Goal: Communication & Community: Share content

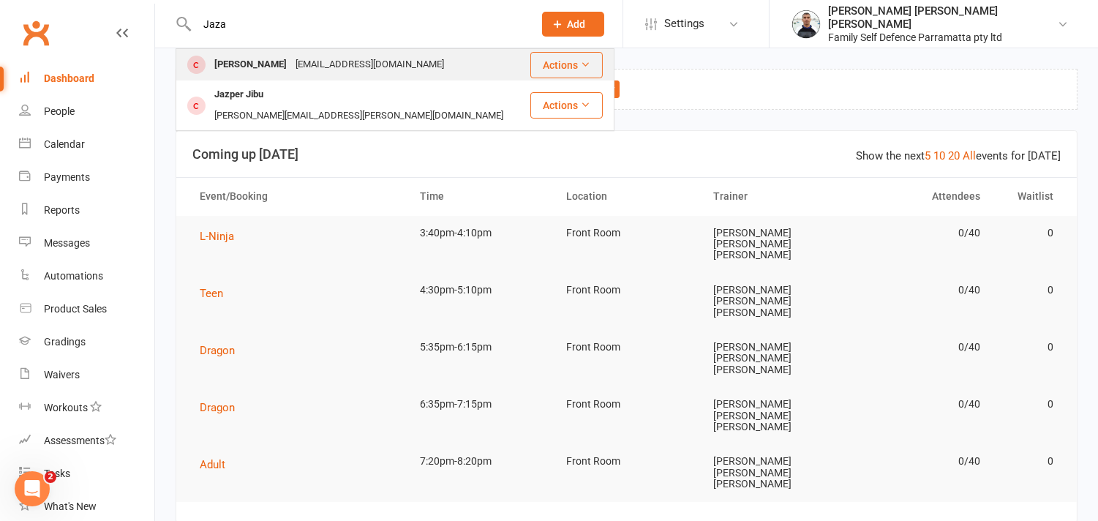
type input "Jaza"
click at [236, 66] on div "[PERSON_NAME]" at bounding box center [250, 64] width 81 height 21
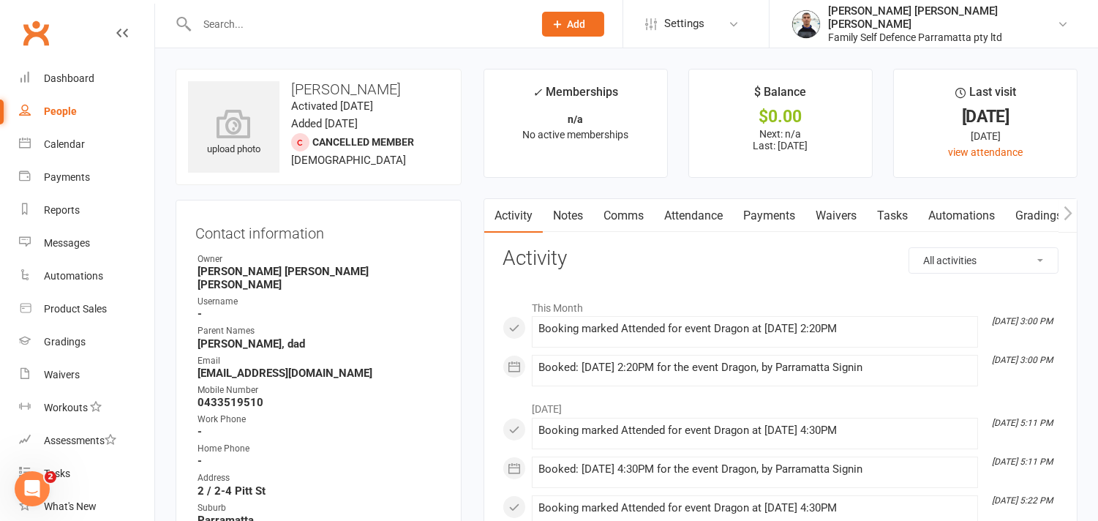
click at [353, 18] on input "text" at bounding box center [357, 24] width 331 height 20
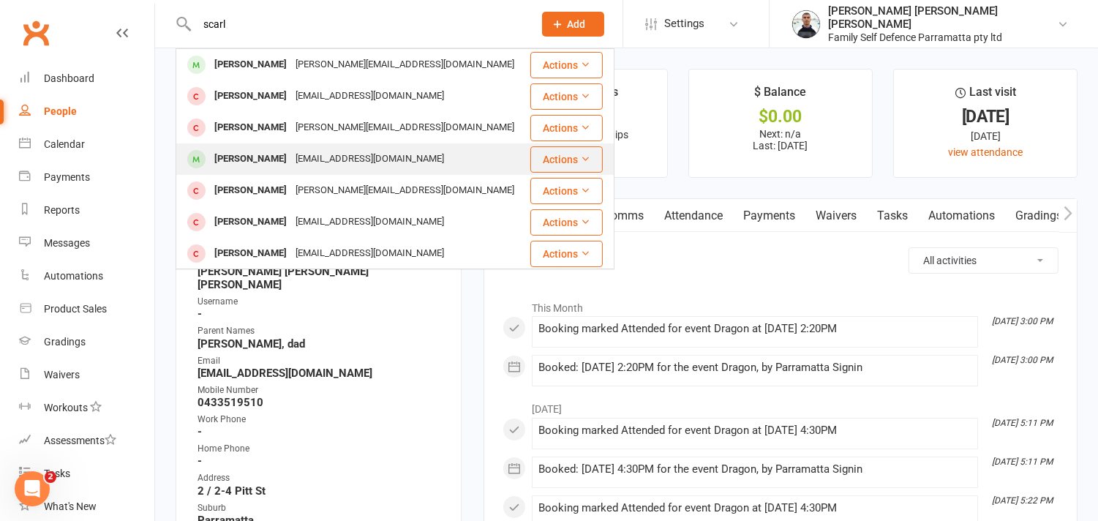
type input "scarl"
click at [262, 159] on div "[PERSON_NAME]" at bounding box center [250, 159] width 81 height 21
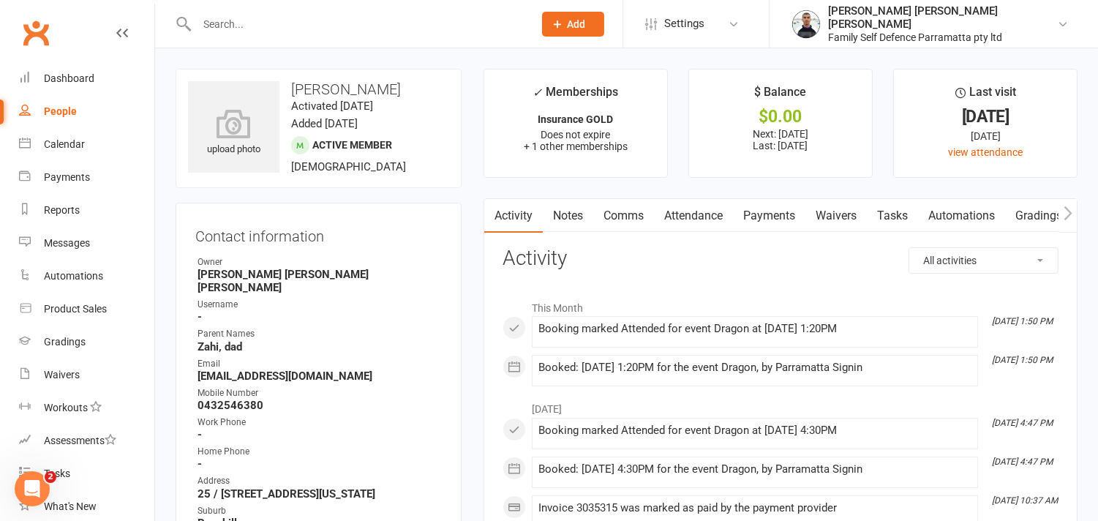
click at [706, 222] on link "Attendance" at bounding box center [693, 216] width 79 height 34
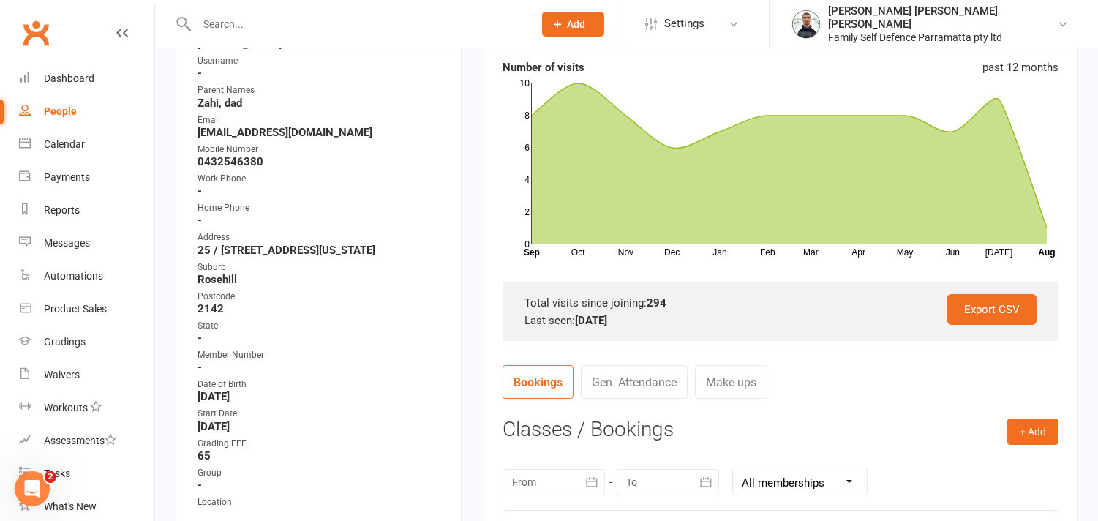
scroll to position [406, 0]
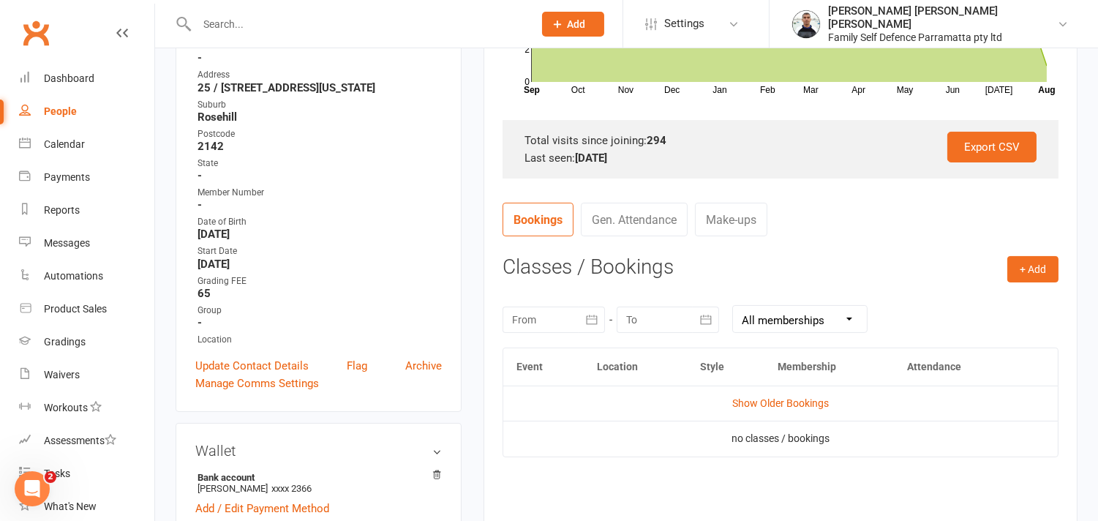
click at [588, 320] on icon "button" at bounding box center [592, 319] width 15 height 15
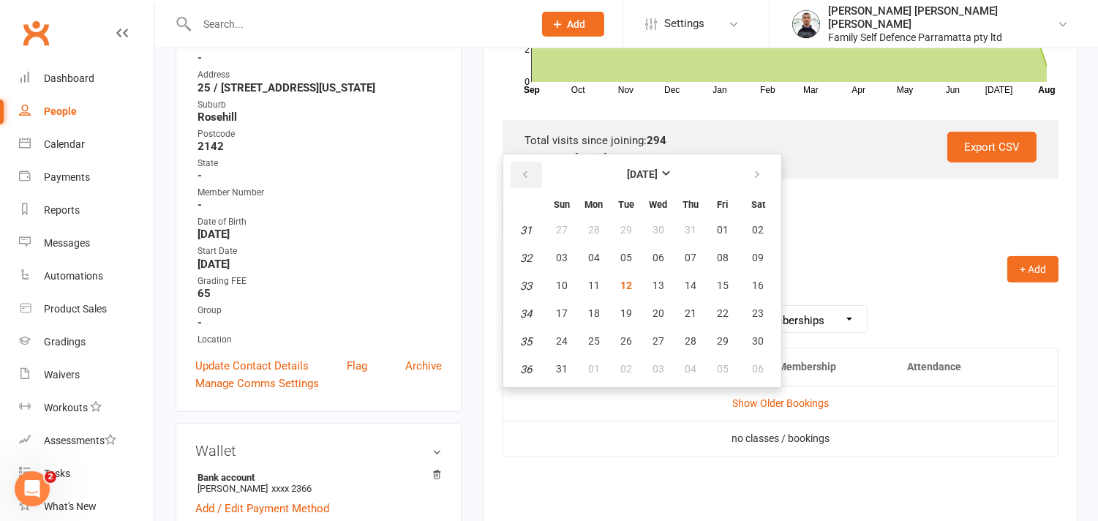
click at [520, 174] on icon "button" at bounding box center [525, 175] width 10 height 12
click at [560, 227] on span "01" at bounding box center [562, 230] width 12 height 12
type input "[DATE]"
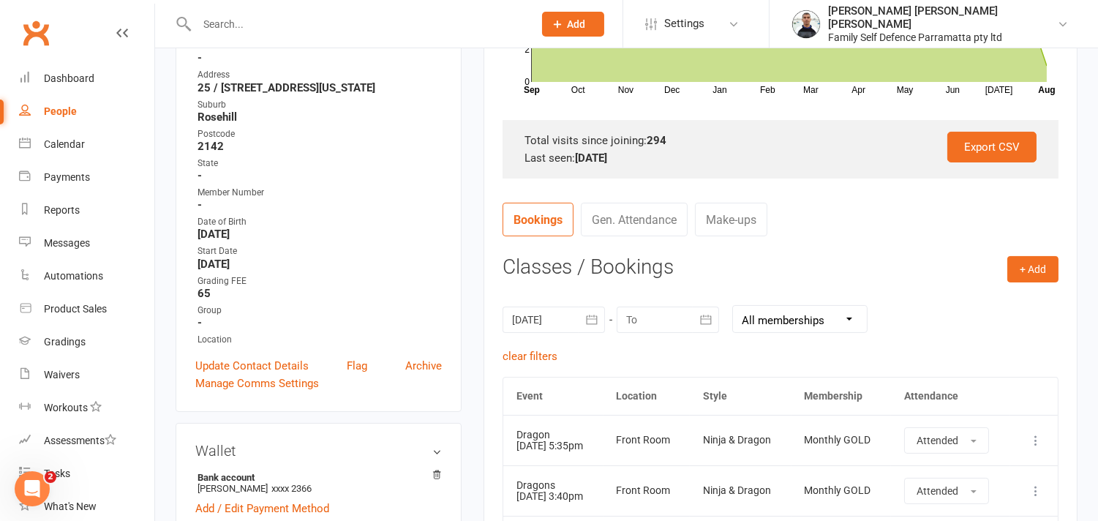
click at [713, 322] on button "button" at bounding box center [706, 320] width 26 height 26
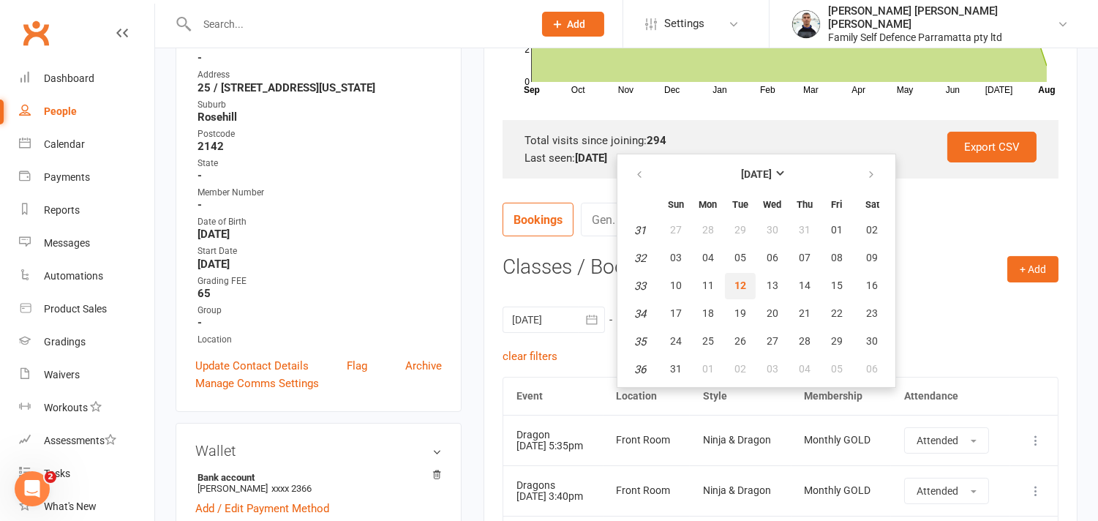
click at [739, 284] on span "12" at bounding box center [741, 285] width 12 height 12
type input "[DATE]"
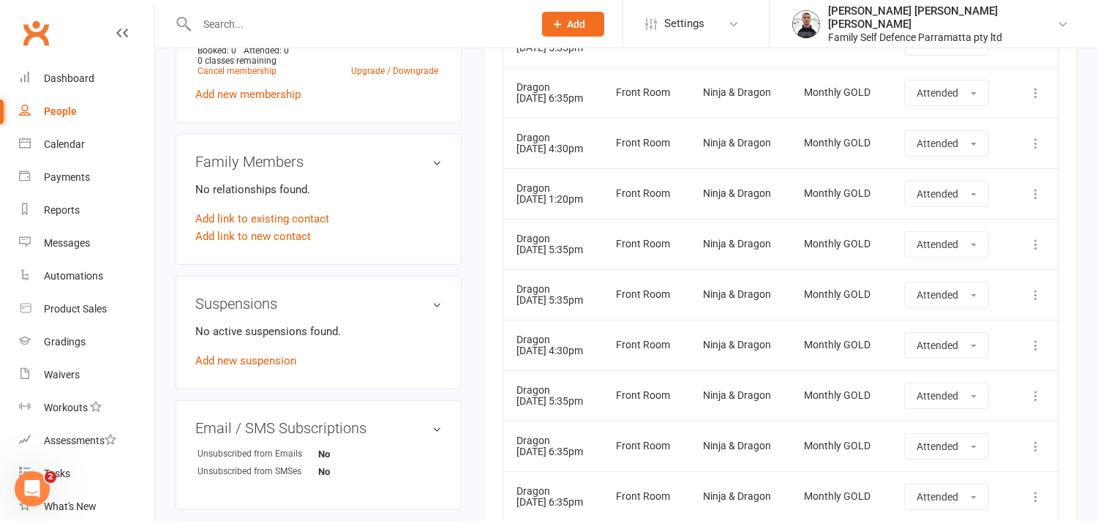
scroll to position [1381, 0]
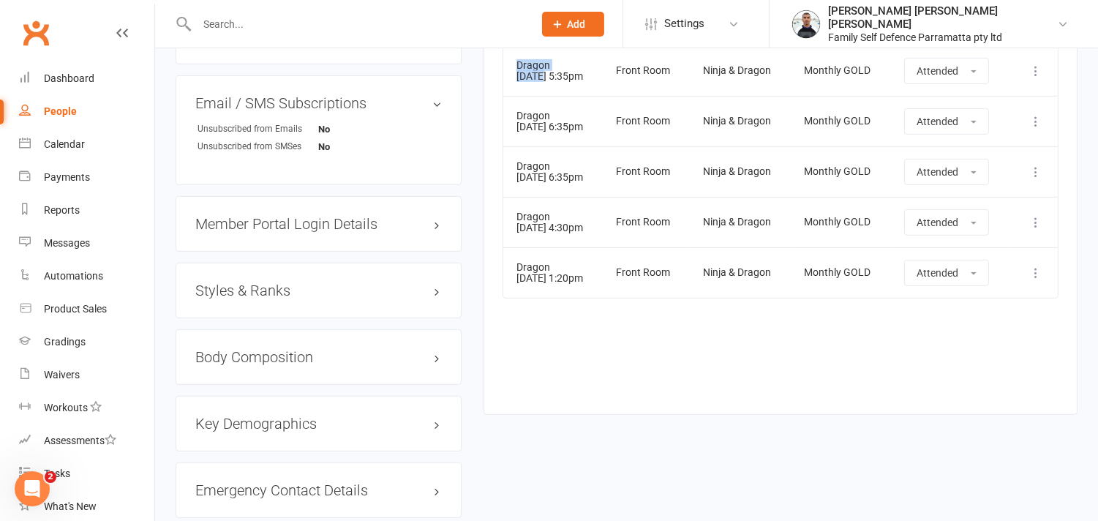
drag, startPoint x: 541, startPoint y: 74, endPoint x: 517, endPoint y: 68, distance: 24.8
click at [517, 68] on td "Dragon [DATE] 5:35pm" at bounding box center [553, 70] width 100 height 50
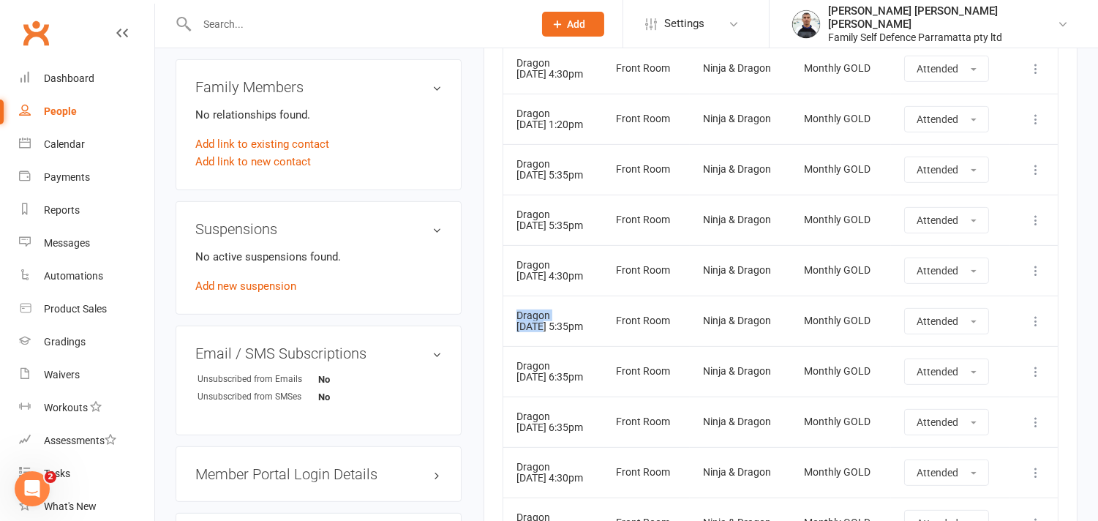
scroll to position [1056, 0]
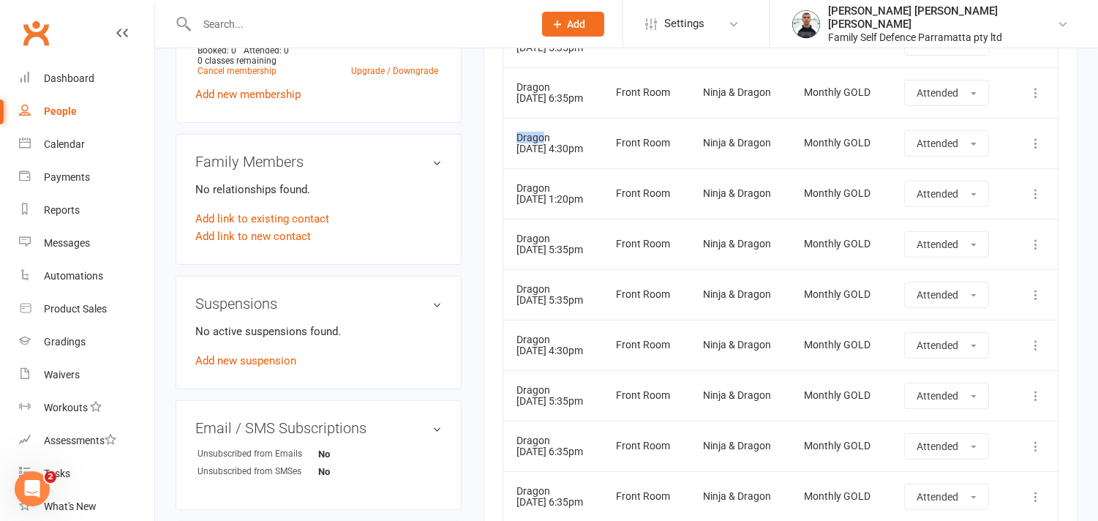
drag, startPoint x: 540, startPoint y: 141, endPoint x: 515, endPoint y: 140, distance: 24.9
click at [515, 140] on td "Dragon [DATE] 4:30pm" at bounding box center [553, 143] width 100 height 50
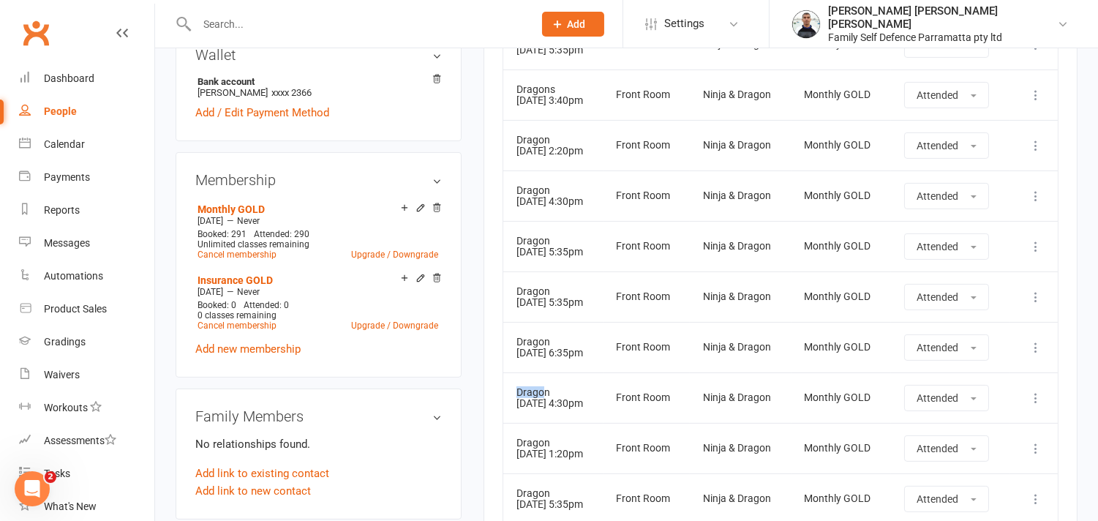
scroll to position [732, 0]
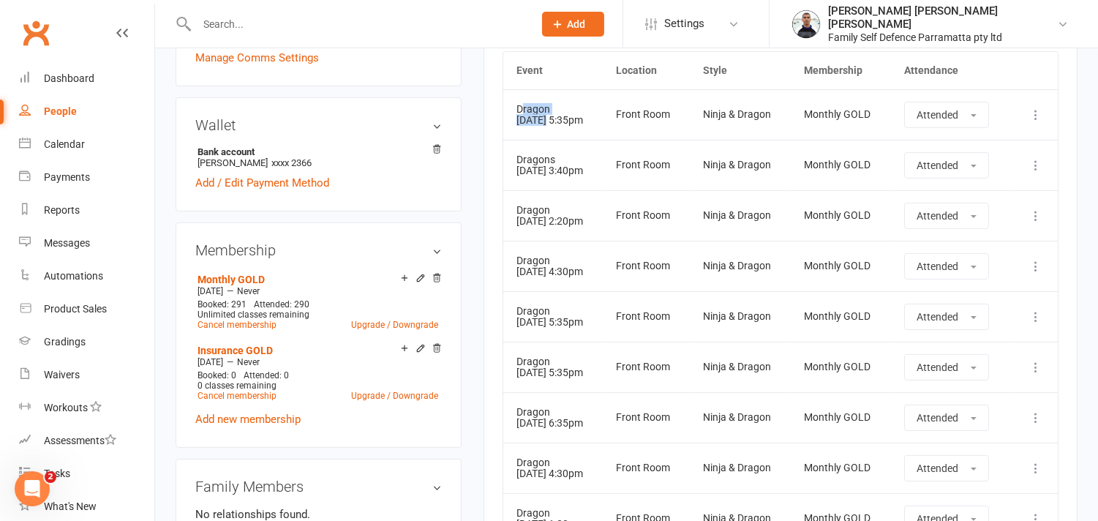
drag, startPoint x: 545, startPoint y: 117, endPoint x: 522, endPoint y: 113, distance: 23.8
click at [522, 113] on td "Dragon [DATE] 5:35pm" at bounding box center [553, 114] width 100 height 50
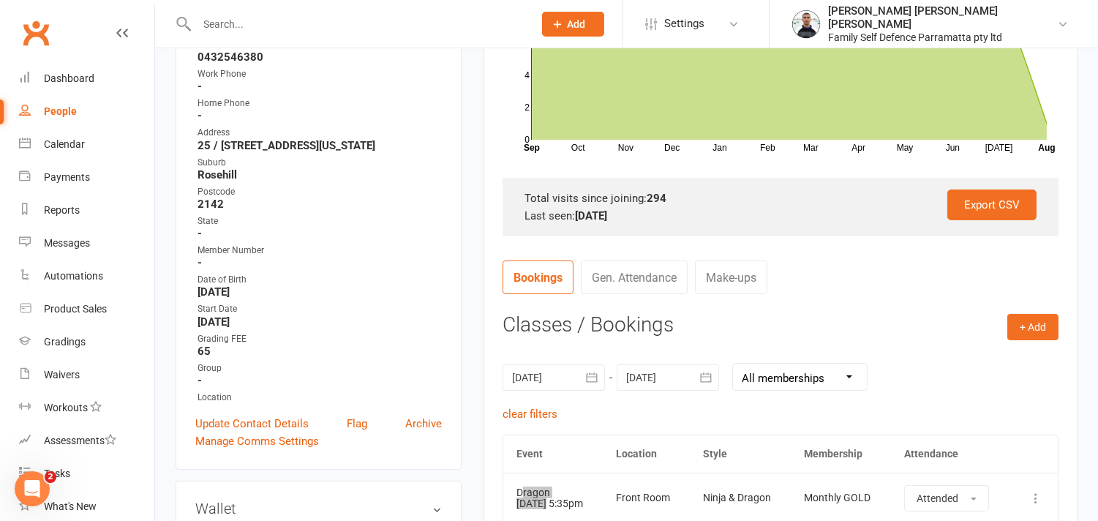
scroll to position [325, 0]
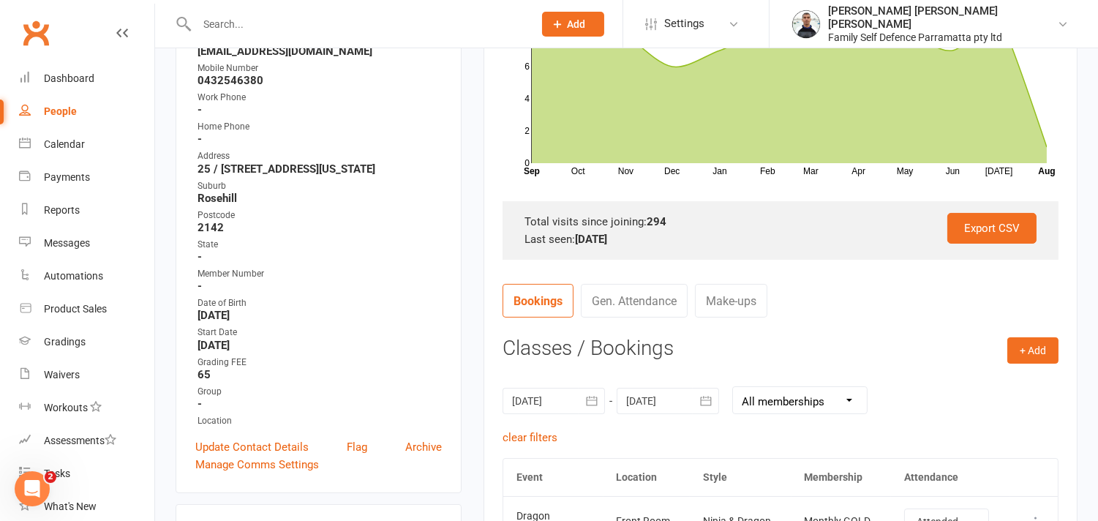
click at [781, 342] on h3 "Classes / Bookings" at bounding box center [781, 348] width 556 height 23
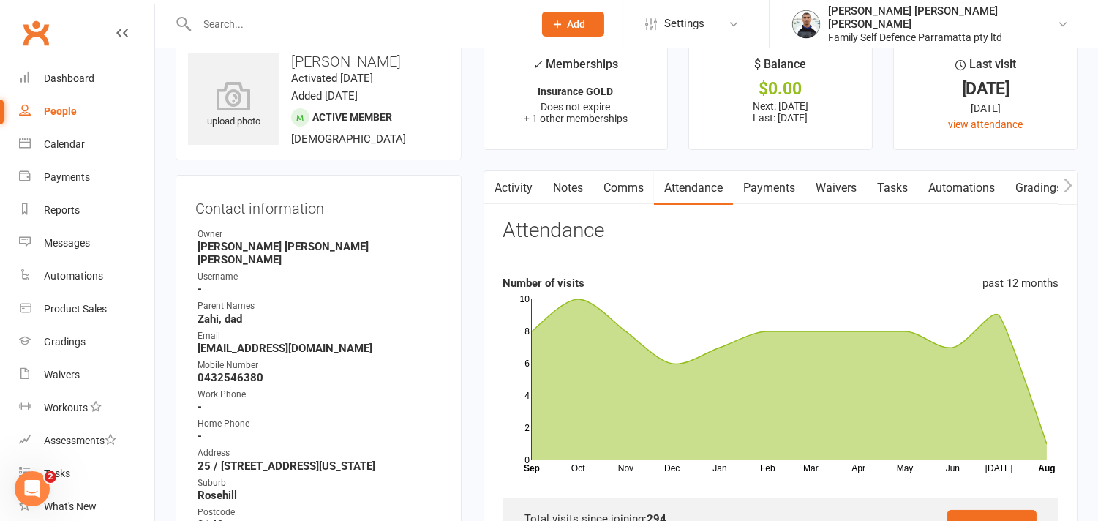
scroll to position [0, 0]
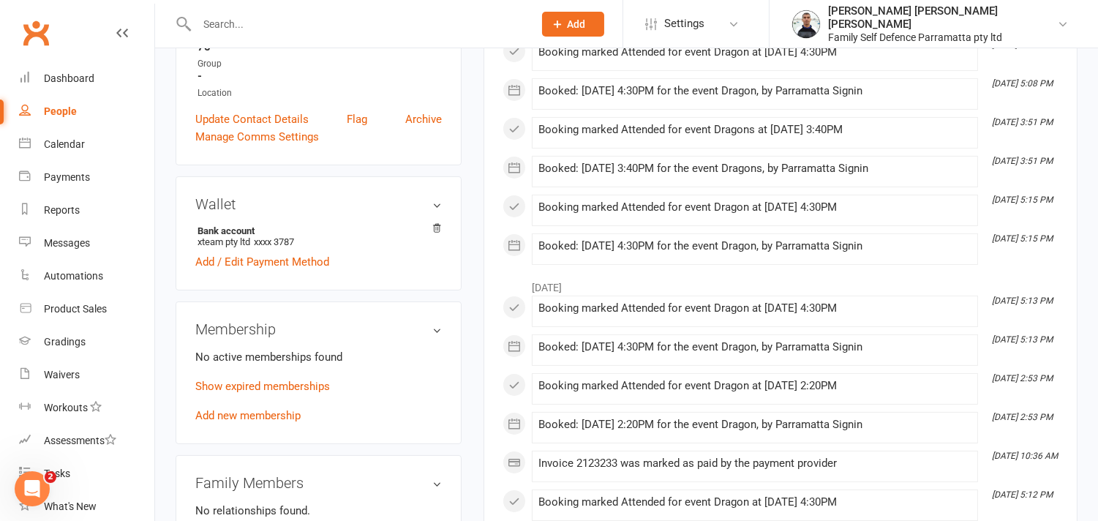
scroll to position [894, 0]
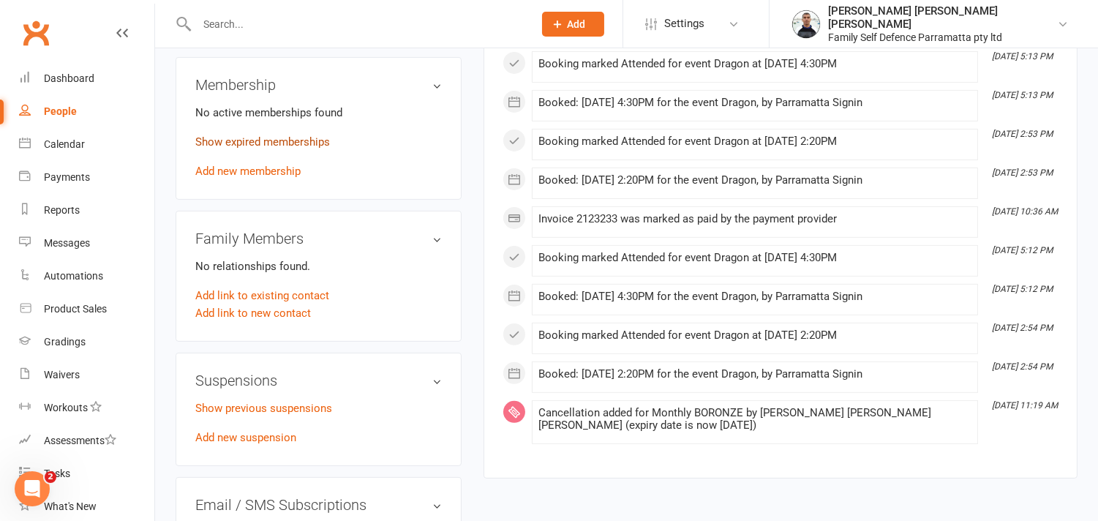
click at [264, 135] on link "Show expired memberships" at bounding box center [262, 141] width 135 height 13
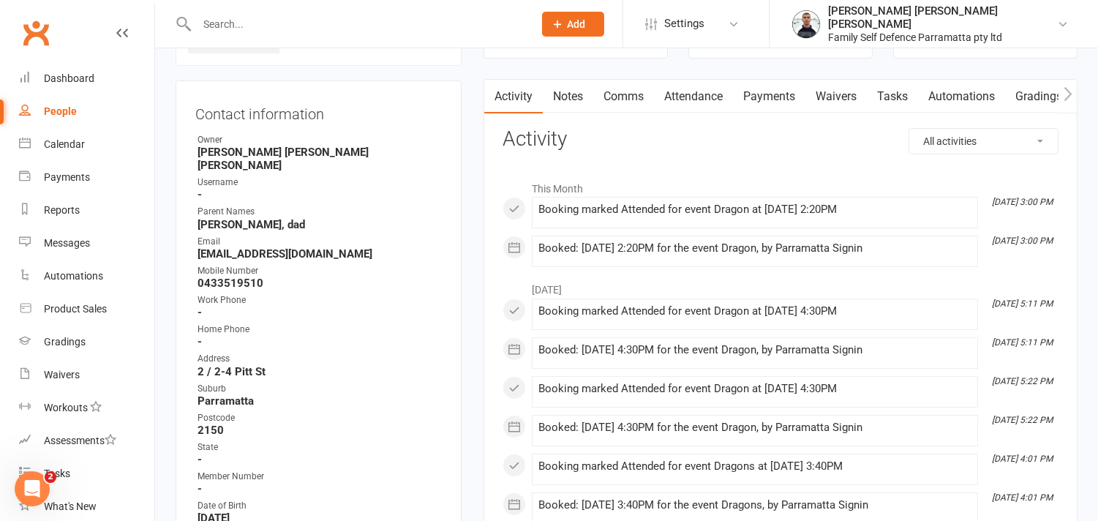
scroll to position [81, 0]
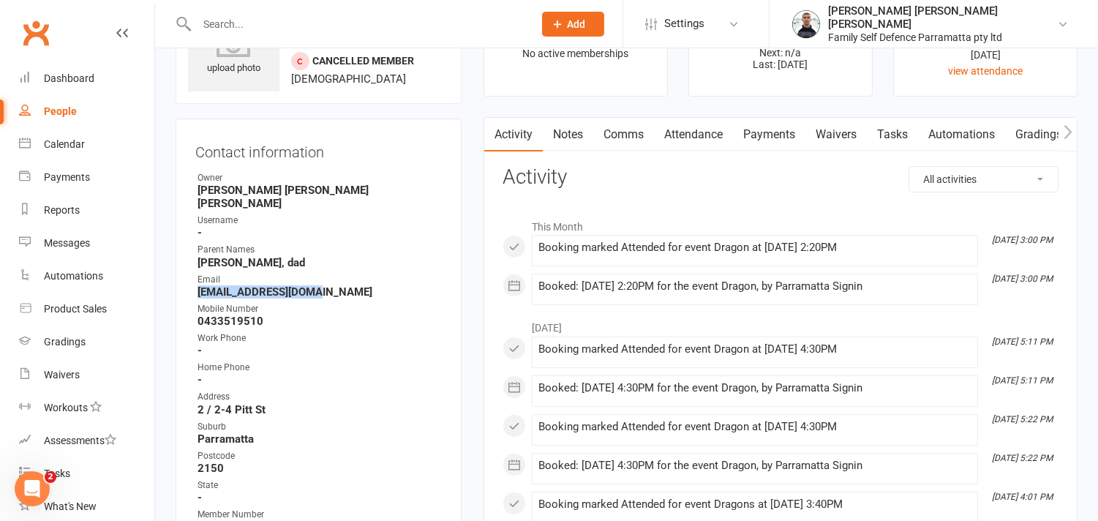
drag, startPoint x: 198, startPoint y: 276, endPoint x: 322, endPoint y: 279, distance: 124.4
click at [322, 285] on strong "[EMAIL_ADDRESS][DOMAIN_NAME]" at bounding box center [320, 291] width 244 height 13
copy strong "[EMAIL_ADDRESS][DOMAIN_NAME]"
click at [778, 136] on link "Payments" at bounding box center [769, 135] width 72 height 34
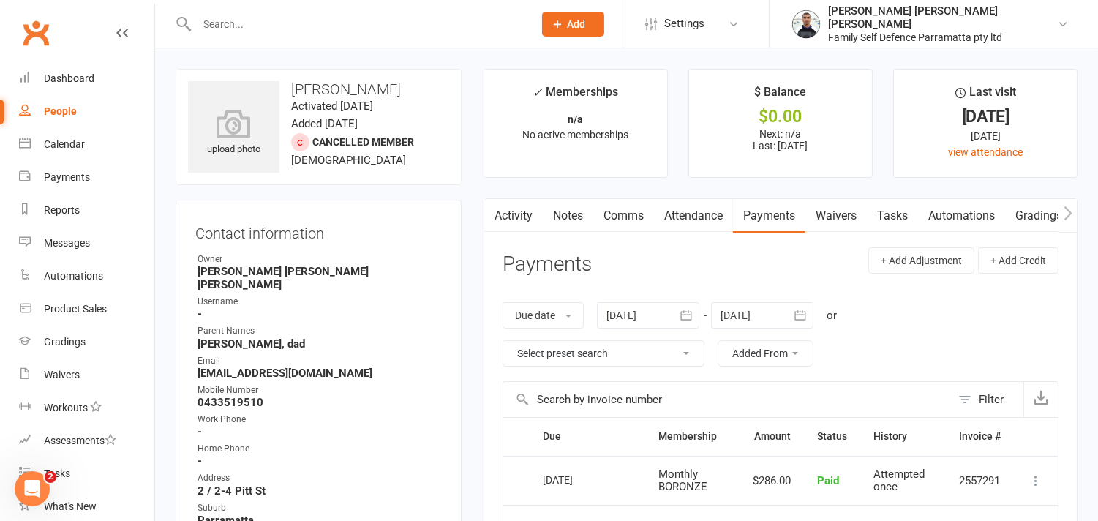
click at [295, 23] on input "text" at bounding box center [357, 24] width 331 height 20
click at [516, 213] on link "Activity" at bounding box center [513, 216] width 59 height 34
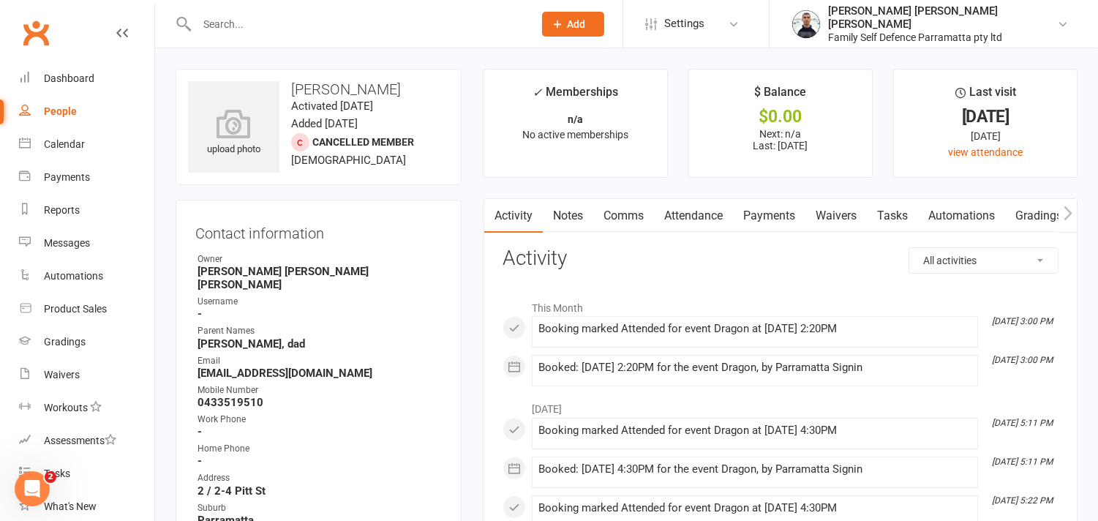
click at [620, 217] on link "Comms" at bounding box center [623, 216] width 61 height 34
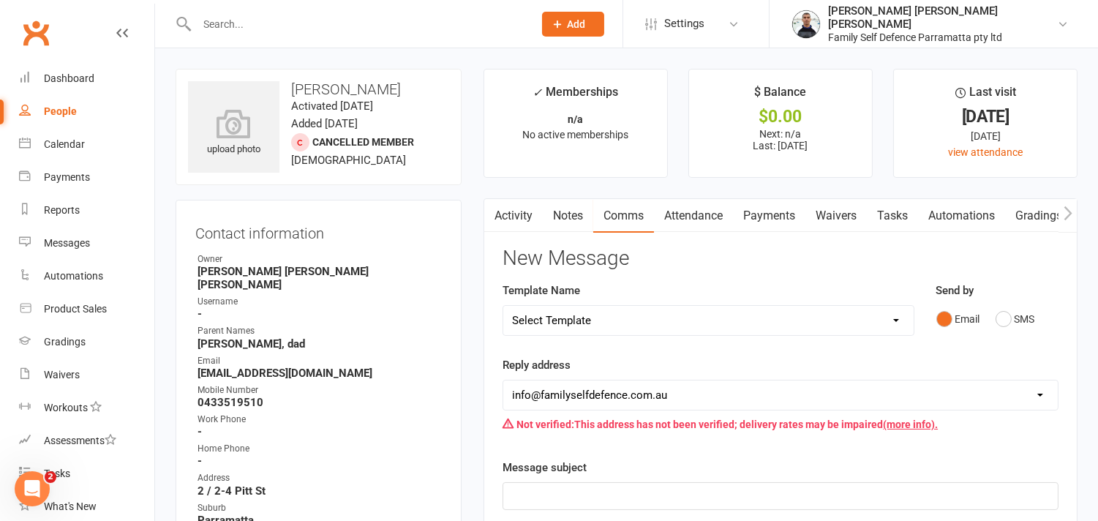
click at [620, 322] on select "Select Template [Email] back to school offer [Email] NY Promo Message [Email] P…" at bounding box center [708, 320] width 410 height 29
select select "4"
click at [503, 306] on select "Select Template [Email] back to school offer [Email] NY Promo Message [Email] P…" at bounding box center [708, 320] width 410 height 29
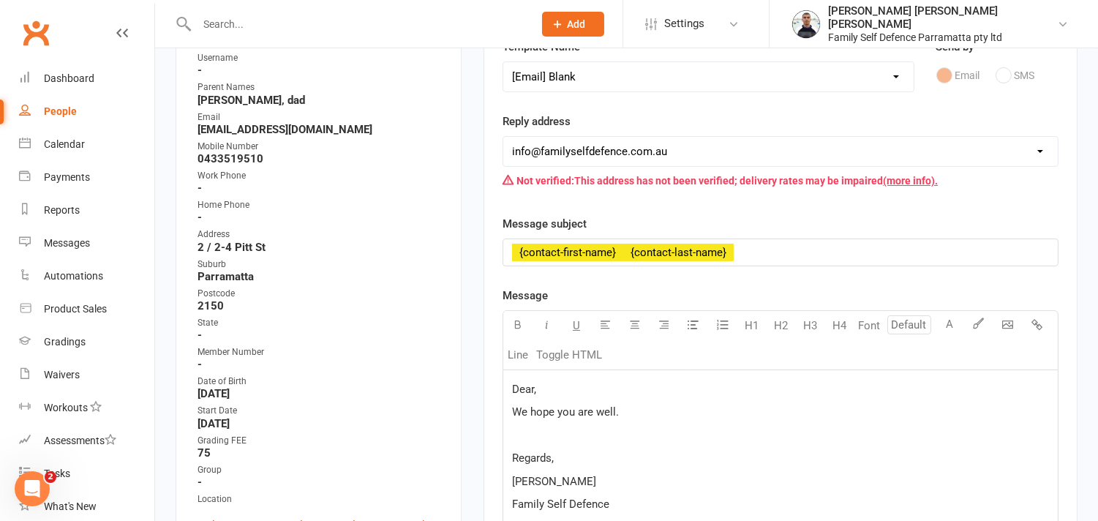
scroll to position [325, 0]
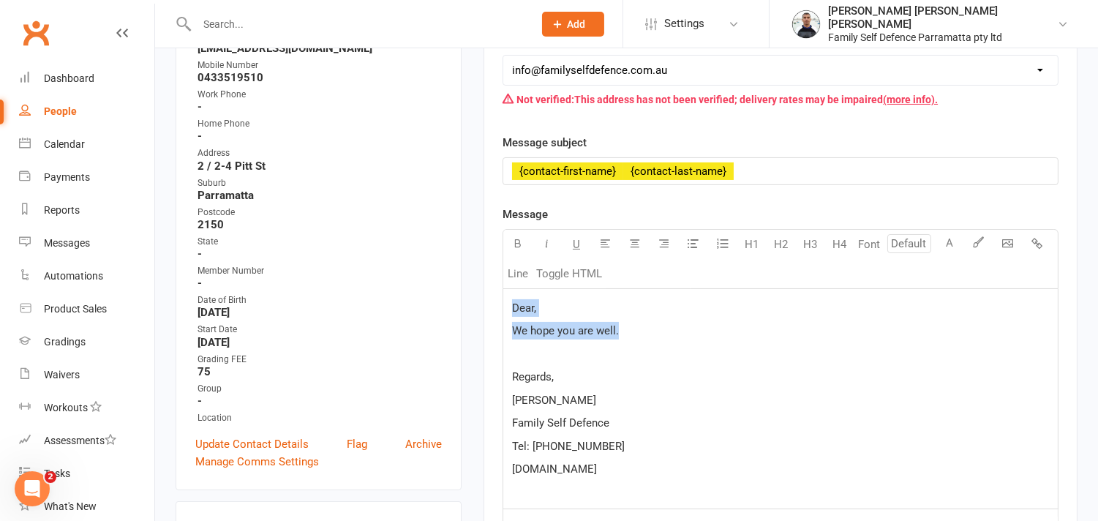
drag, startPoint x: 622, startPoint y: 332, endPoint x: 512, endPoint y: 308, distance: 112.4
click at [512, 308] on div "Dear, We hope you are well. Regards, [PERSON_NAME] Family Self Defence Tel: [PH…" at bounding box center [780, 398] width 555 height 219
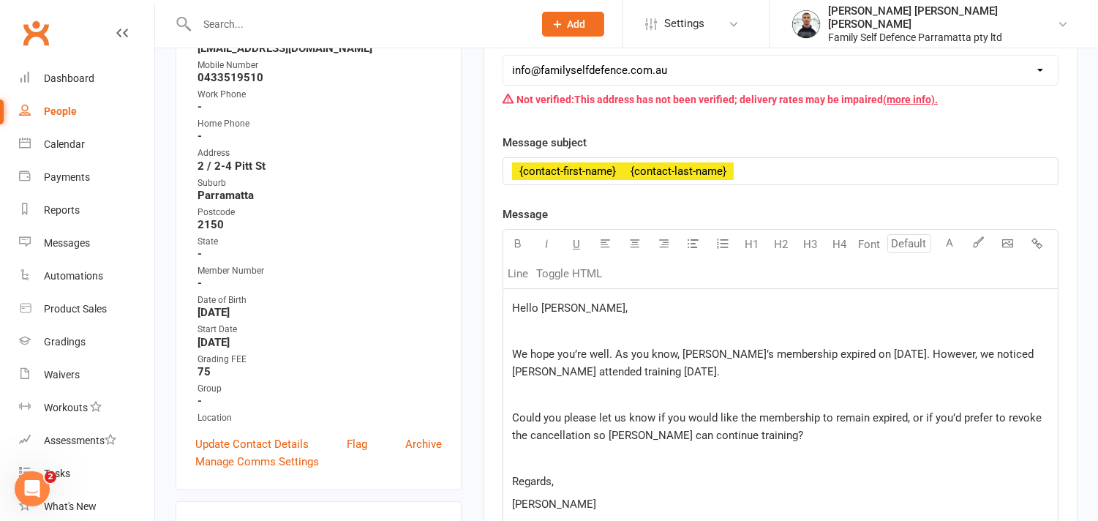
click at [520, 325] on p "﻿" at bounding box center [780, 331] width 537 height 18
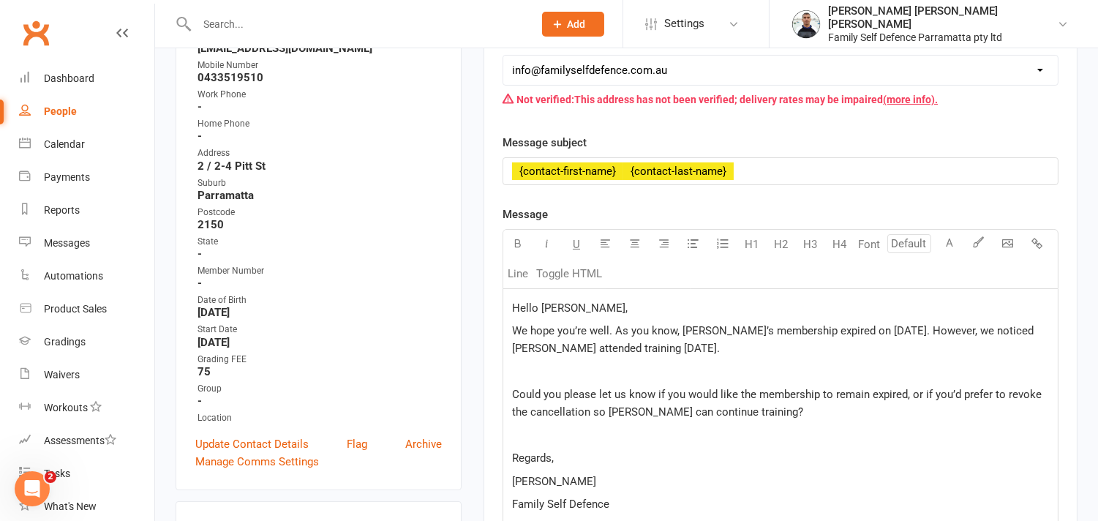
click at [516, 371] on p "﻿" at bounding box center [780, 372] width 537 height 18
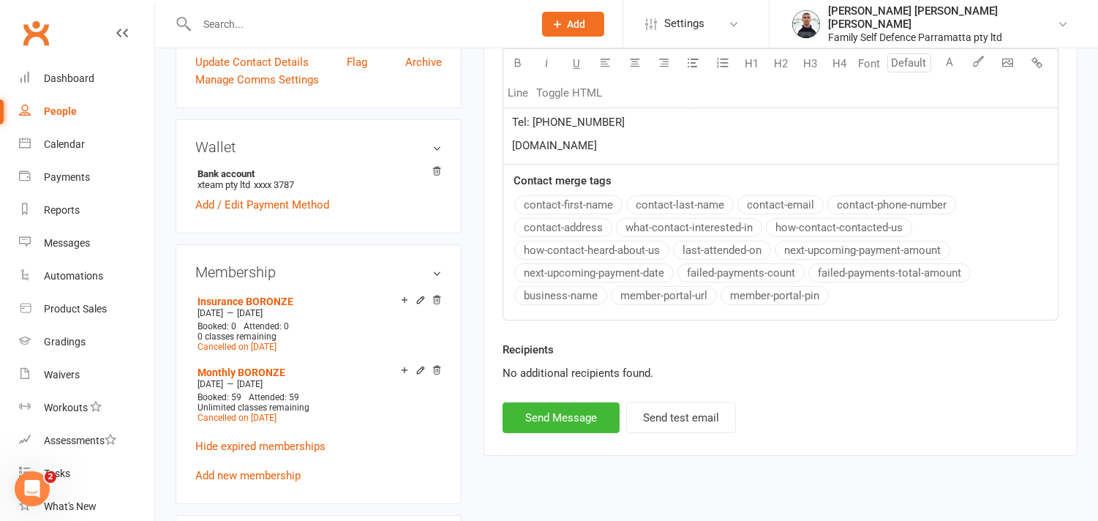
scroll to position [732, 0]
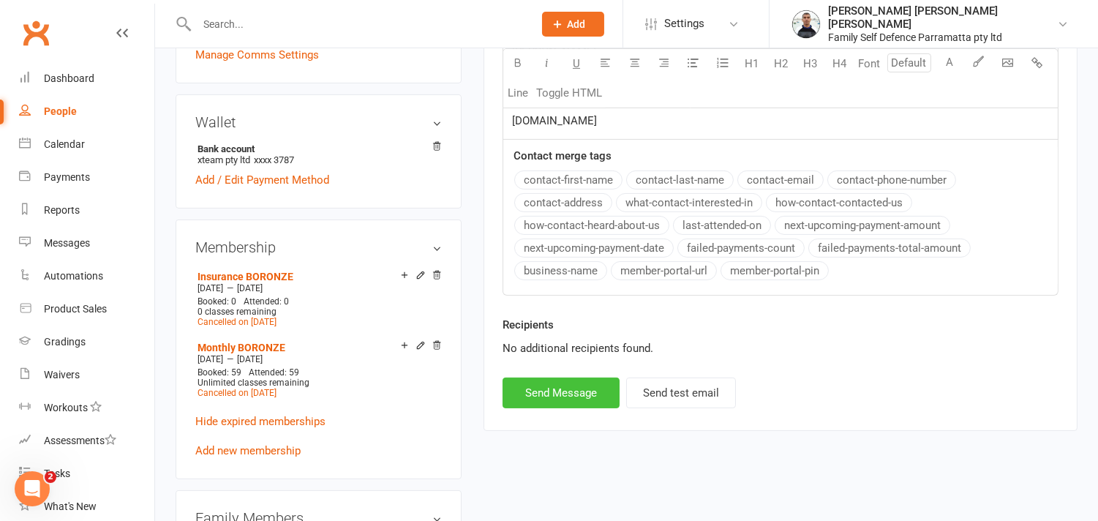
click at [596, 395] on button "Send Message" at bounding box center [561, 392] width 117 height 31
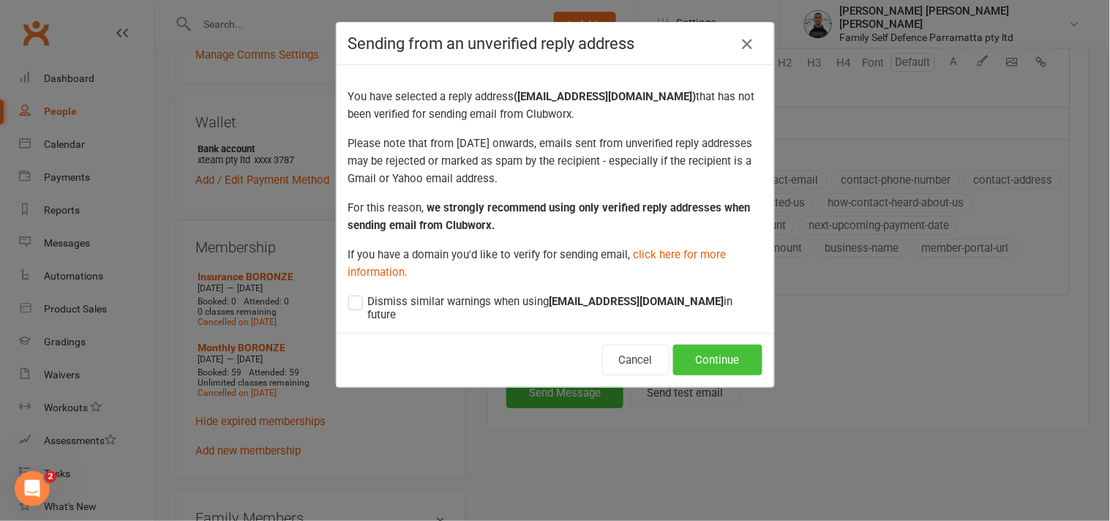
click at [705, 345] on button "Continue" at bounding box center [717, 360] width 89 height 31
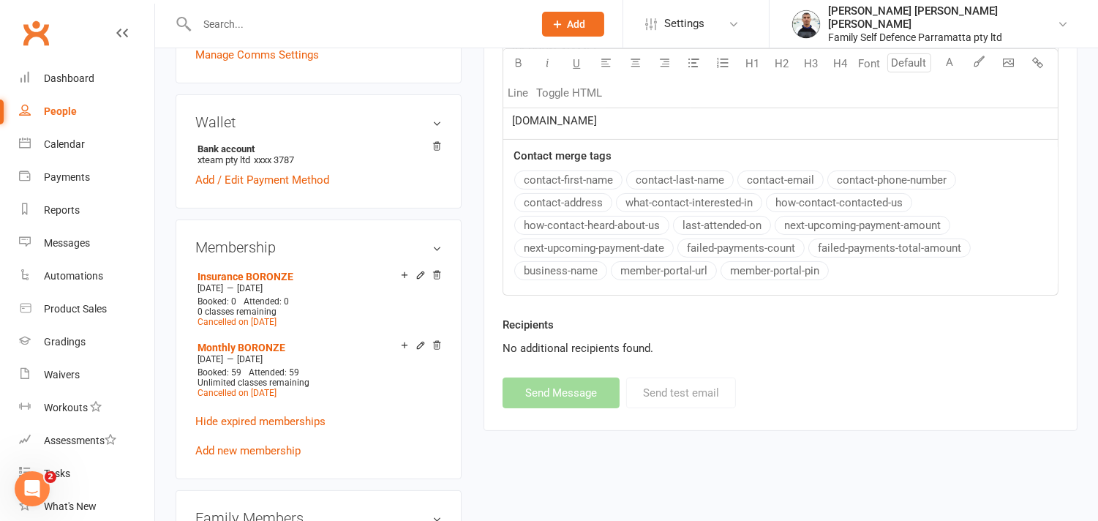
select select
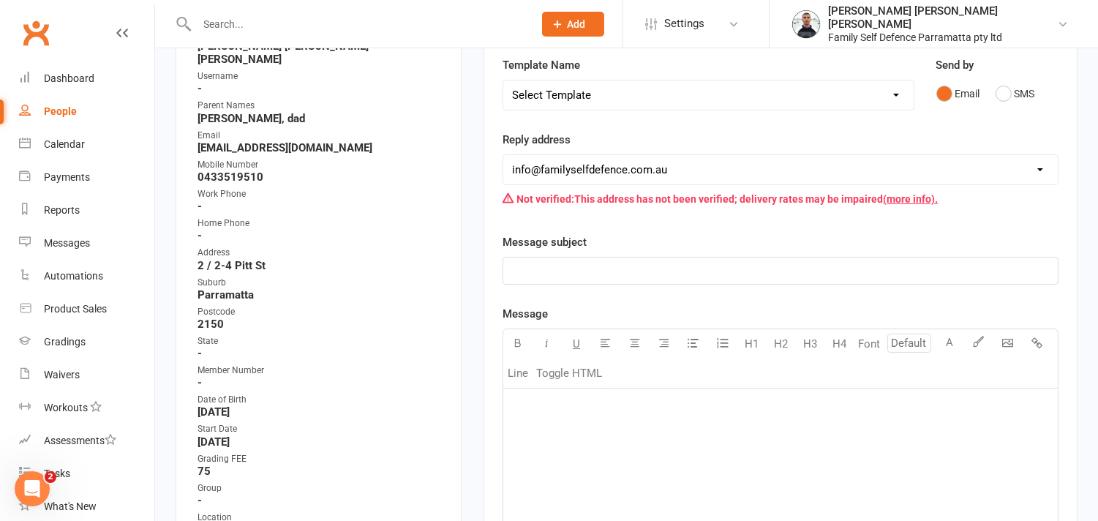
scroll to position [0, 0]
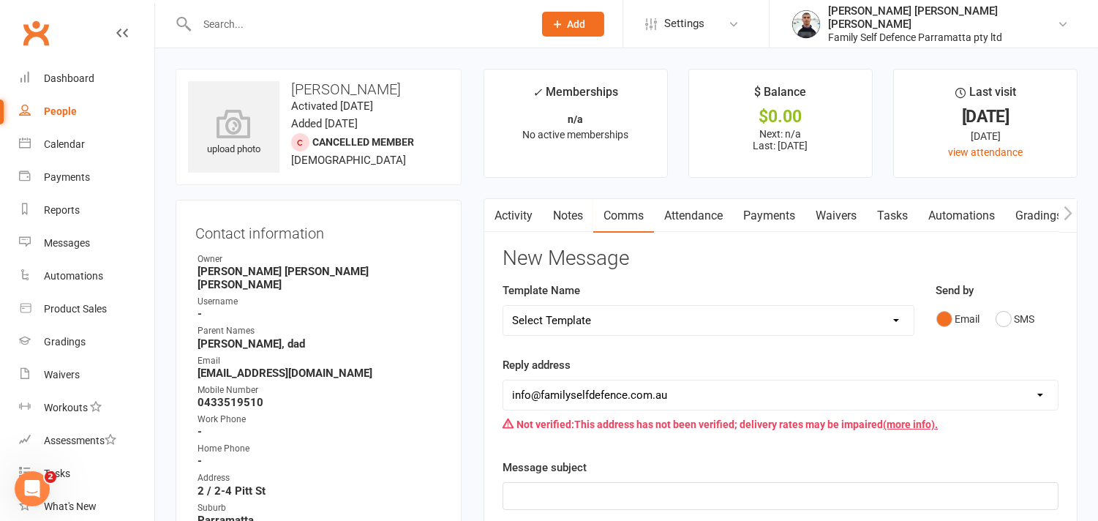
click at [287, 27] on input "text" at bounding box center [357, 24] width 331 height 20
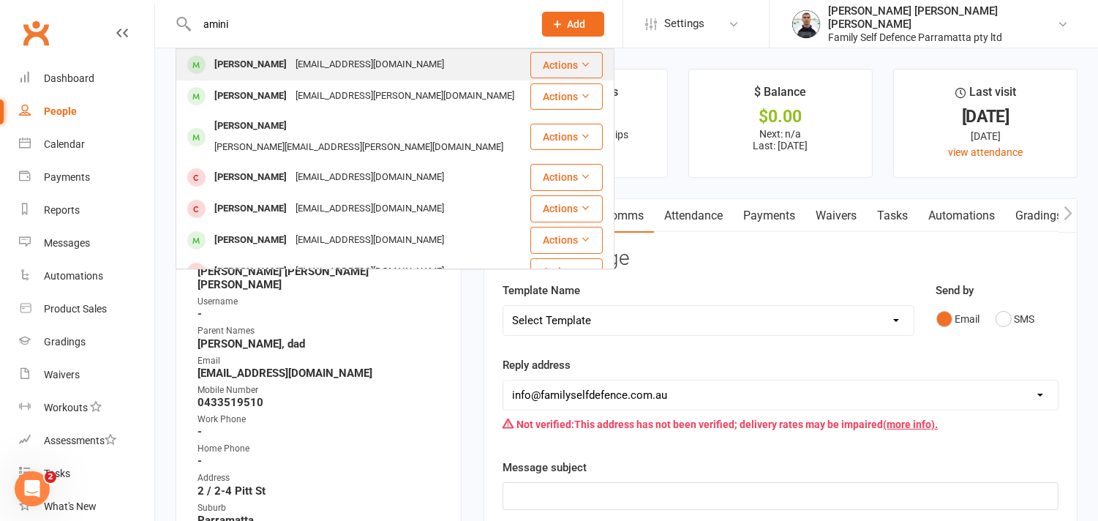
type input "amini"
click at [236, 69] on div "[PERSON_NAME]" at bounding box center [250, 64] width 81 height 21
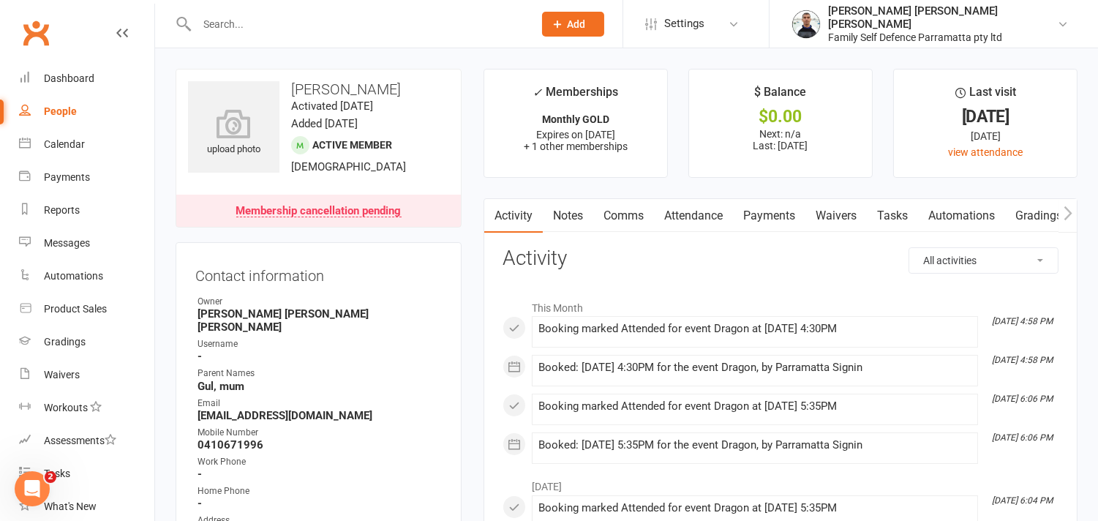
click at [715, 220] on link "Attendance" at bounding box center [693, 216] width 79 height 34
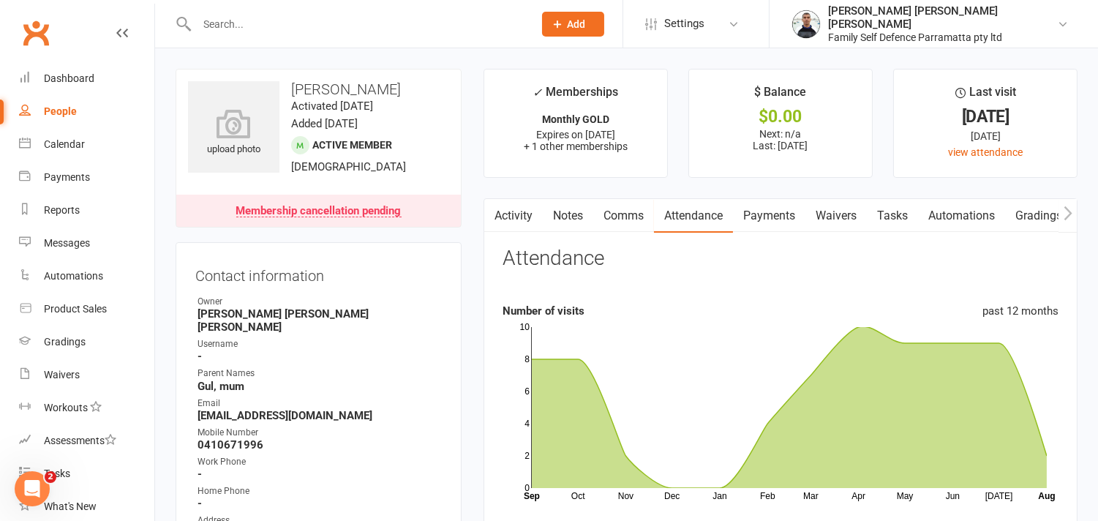
click at [513, 220] on link "Activity" at bounding box center [513, 216] width 59 height 34
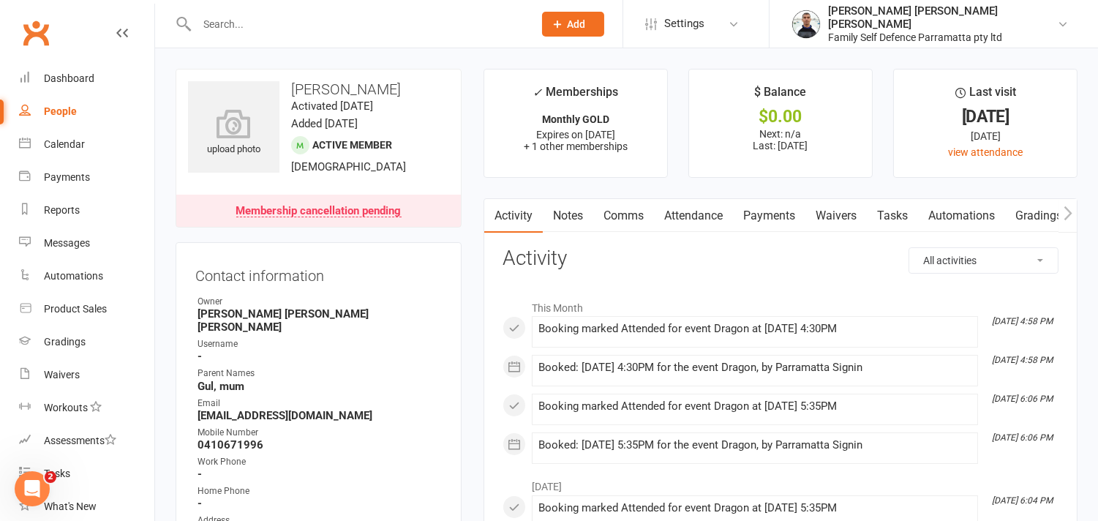
click at [629, 208] on link "Comms" at bounding box center [623, 216] width 61 height 34
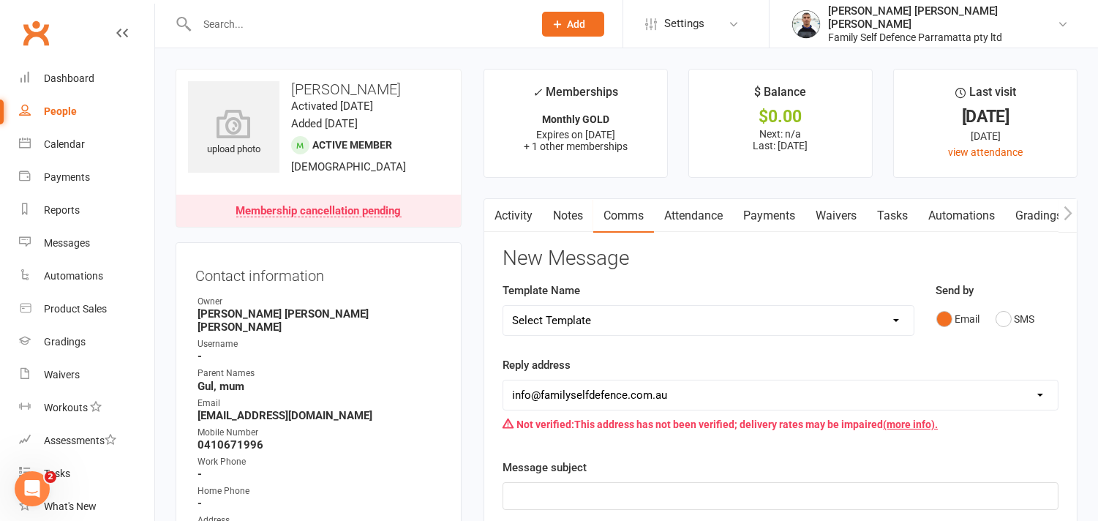
click at [648, 323] on select "Select Template [Email] back to school offer [Email] NY Promo Message [Email] P…" at bounding box center [708, 320] width 410 height 29
select select "4"
click at [503, 306] on select "Select Template [Email] back to school offer [Email] NY Promo Message [Email] P…" at bounding box center [708, 320] width 410 height 29
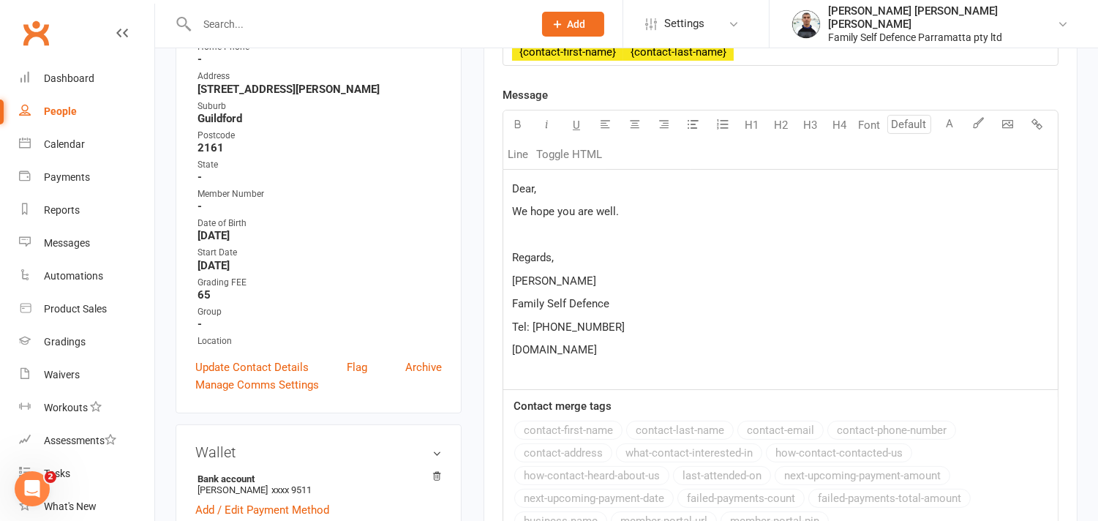
scroll to position [406, 0]
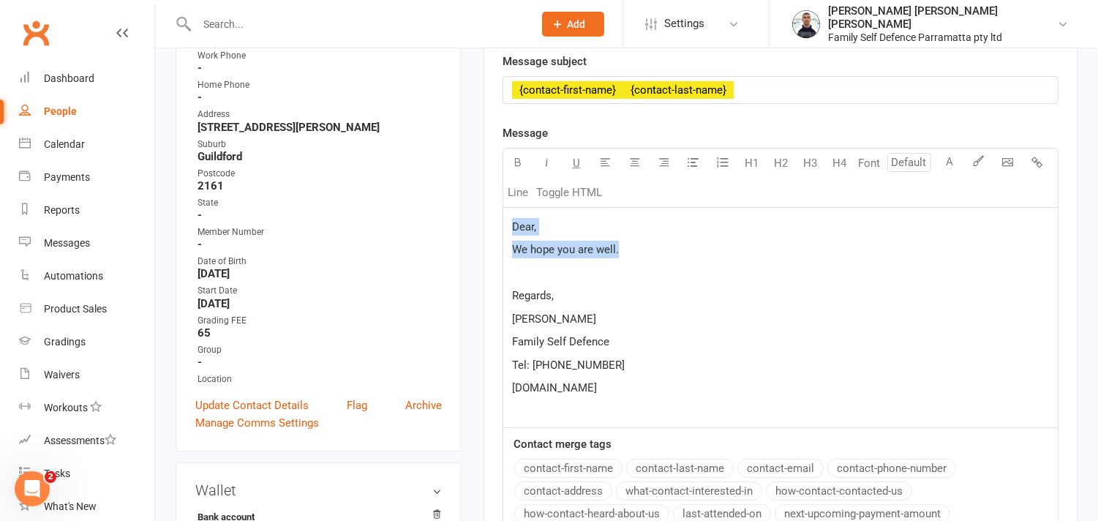
drag, startPoint x: 617, startPoint y: 247, endPoint x: 509, endPoint y: 224, distance: 110.1
click at [509, 224] on div "Dear, We hope you are well. Regards, [PERSON_NAME] Family Self Defence Tel: [PH…" at bounding box center [780, 317] width 555 height 219
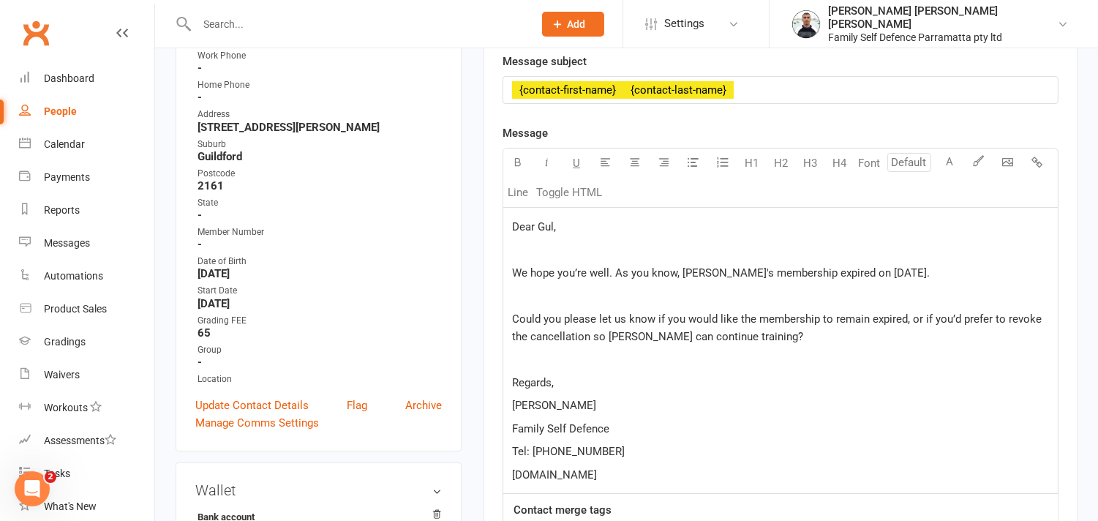
click at [520, 241] on p "﻿" at bounding box center [780, 250] width 537 height 18
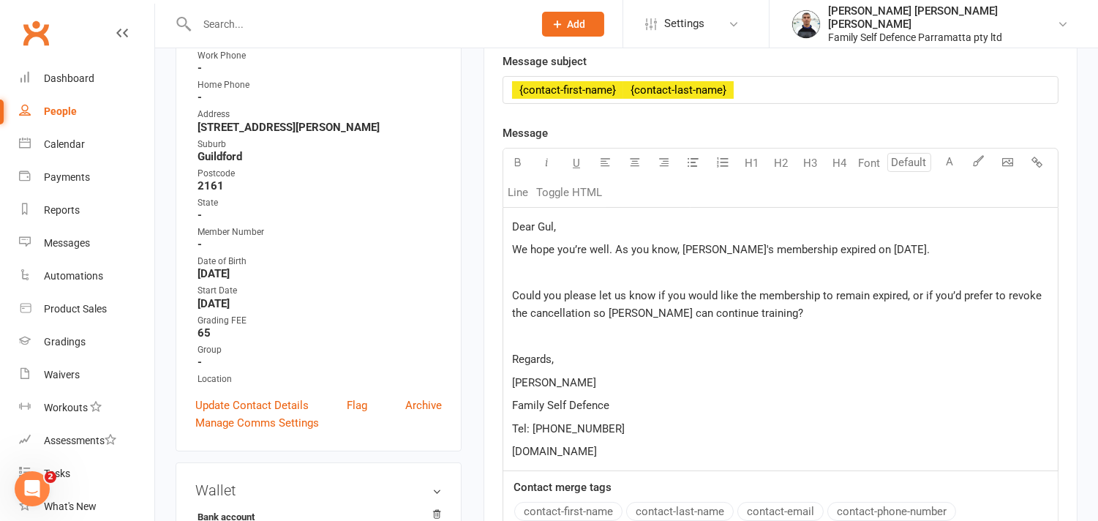
click at [516, 271] on p "﻿" at bounding box center [780, 273] width 537 height 18
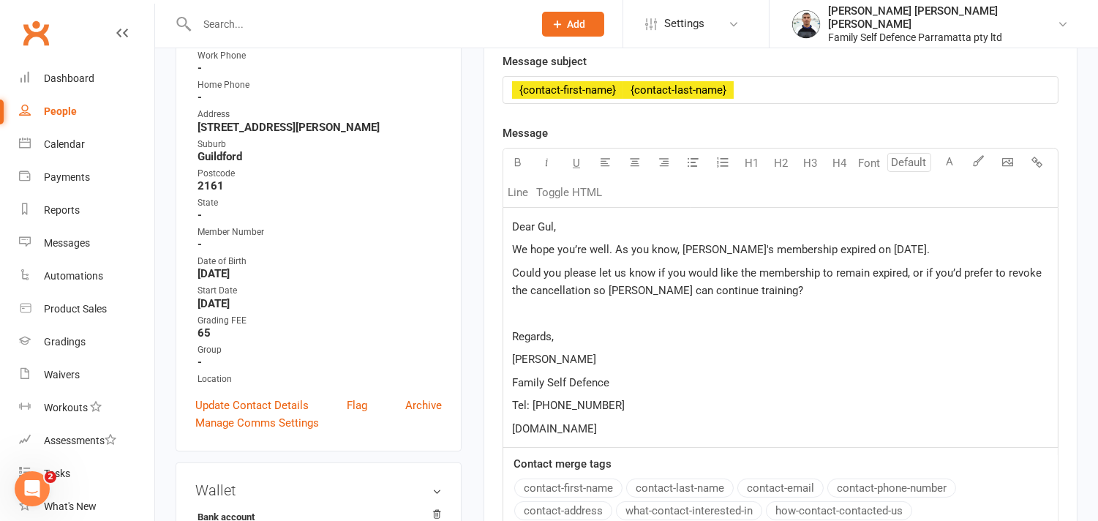
scroll to position [650, 0]
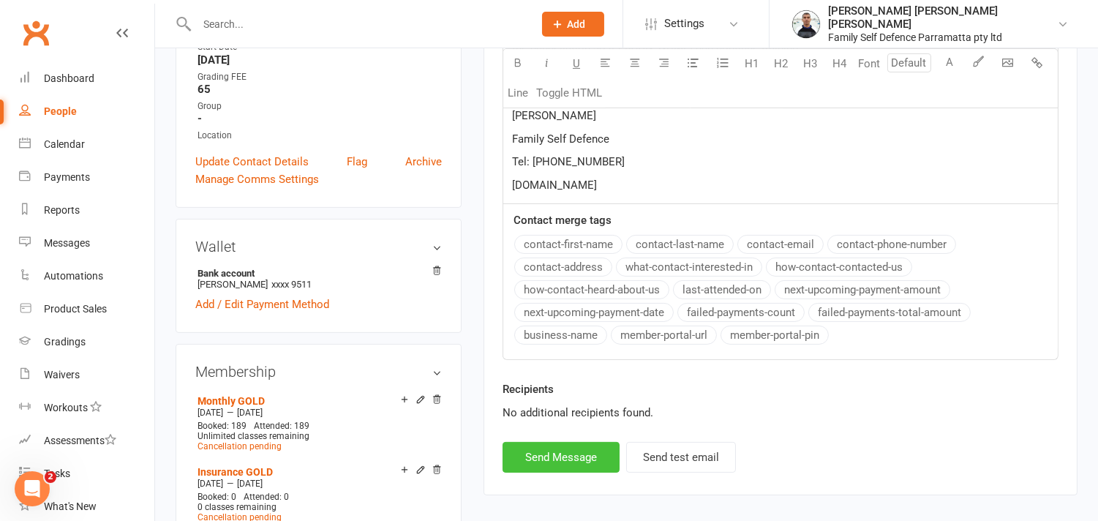
click at [558, 455] on button "Send Message" at bounding box center [561, 457] width 117 height 31
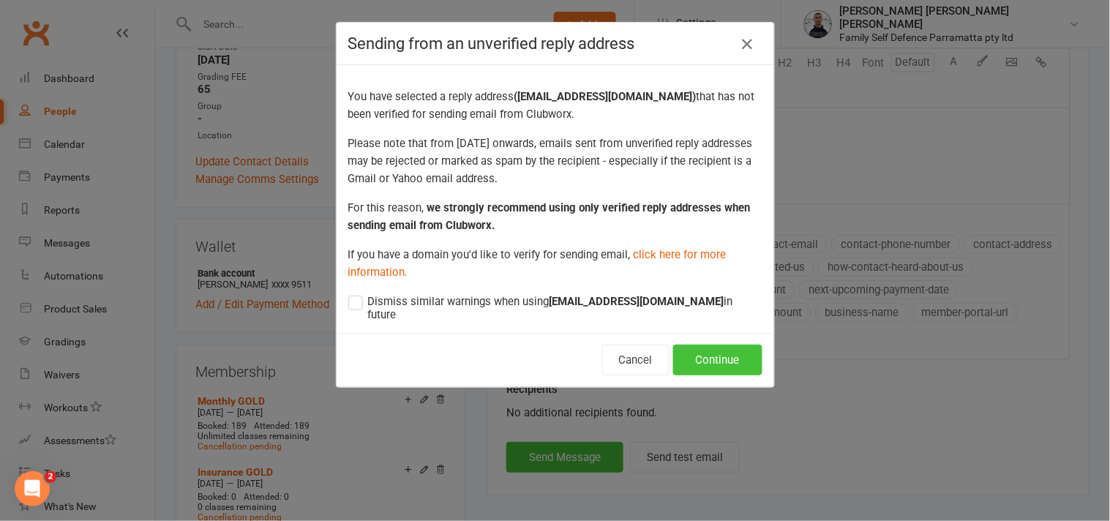
click at [712, 346] on button "Continue" at bounding box center [717, 360] width 89 height 31
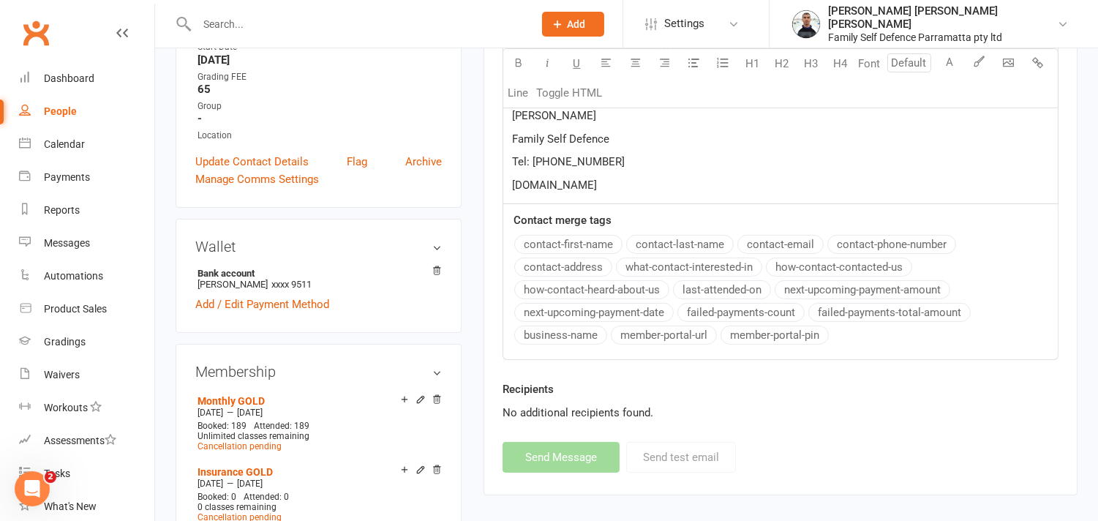
select select
